Goal: Task Accomplishment & Management: Manage account settings

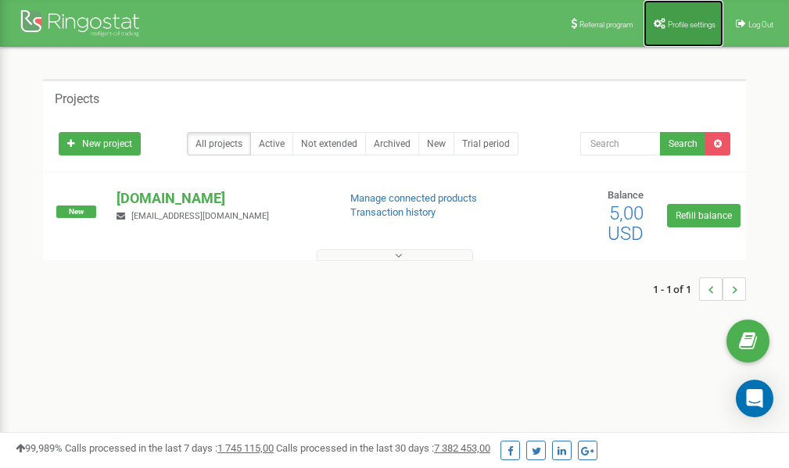
click at [683, 30] on link "Profile settings" at bounding box center [683, 23] width 80 height 47
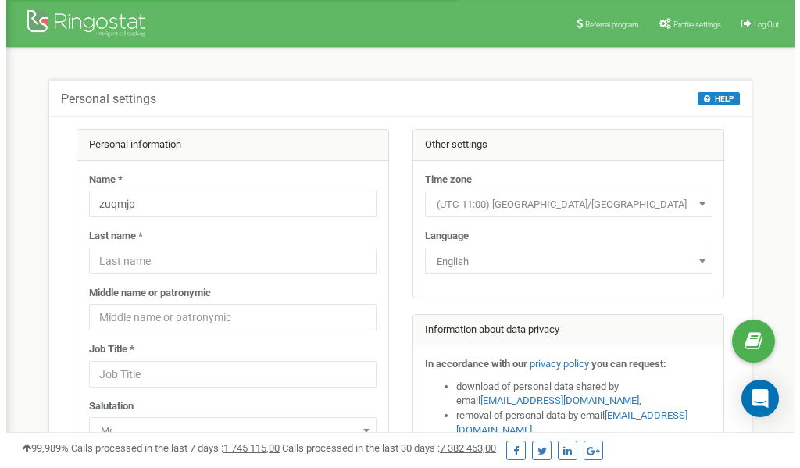
scroll to position [78, 0]
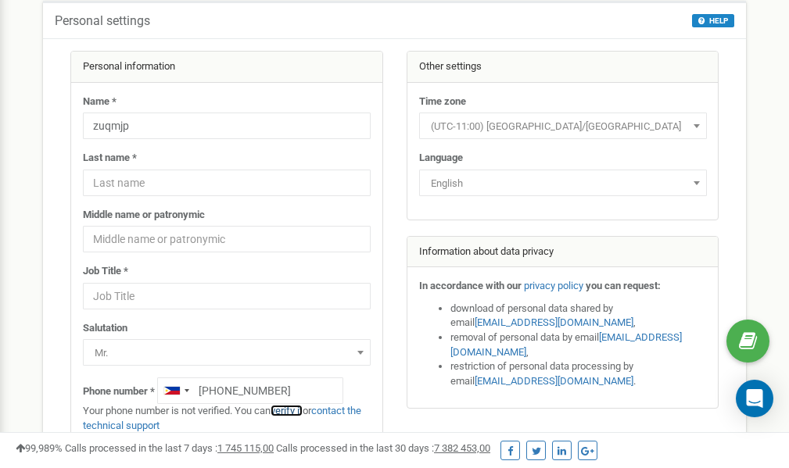
click at [290, 413] on link "verify it" at bounding box center [286, 411] width 32 height 12
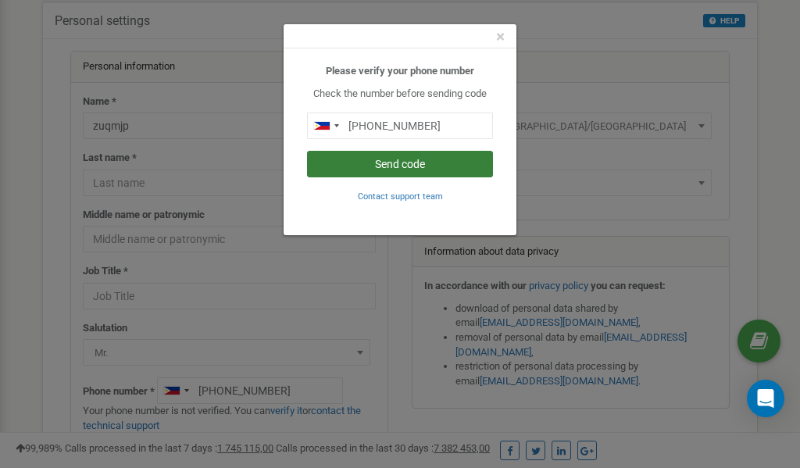
click at [386, 165] on button "Send code" at bounding box center [400, 164] width 186 height 27
